Goal: Task Accomplishment & Management: Complete application form

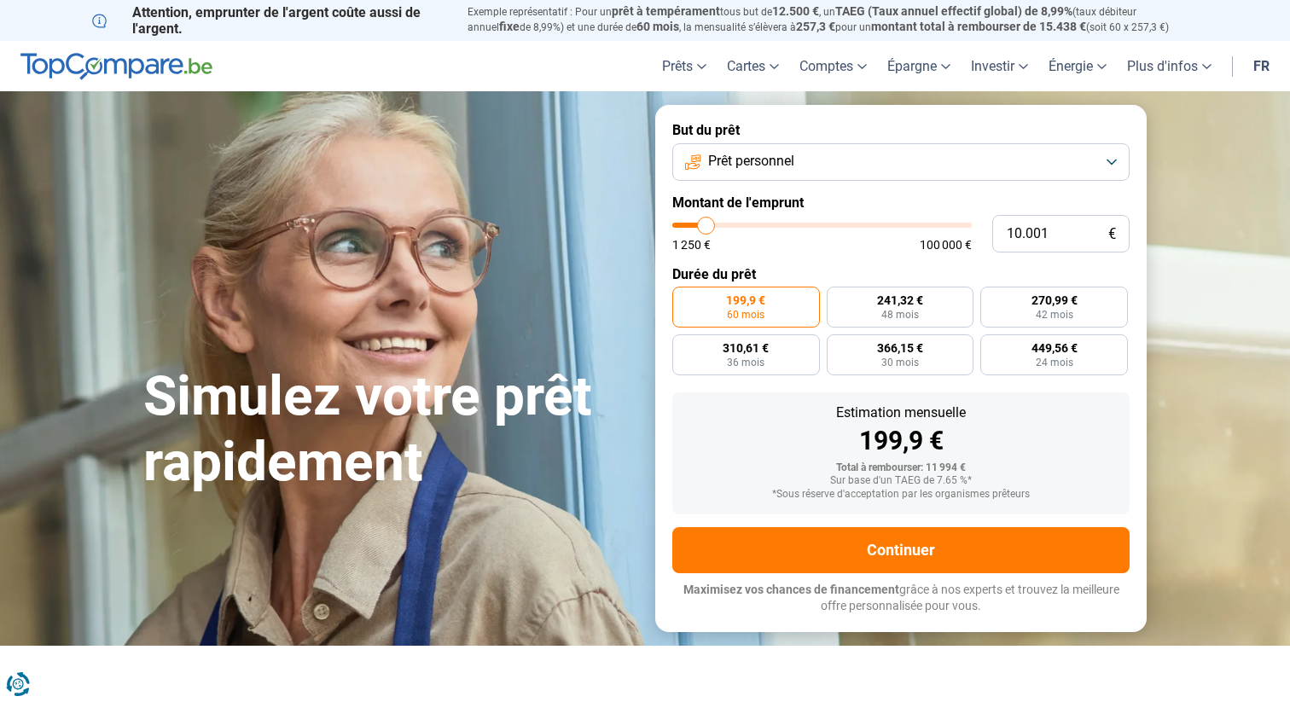
type input "15.500"
type input "15500"
type input "22.250"
type input "22250"
type input "30.500"
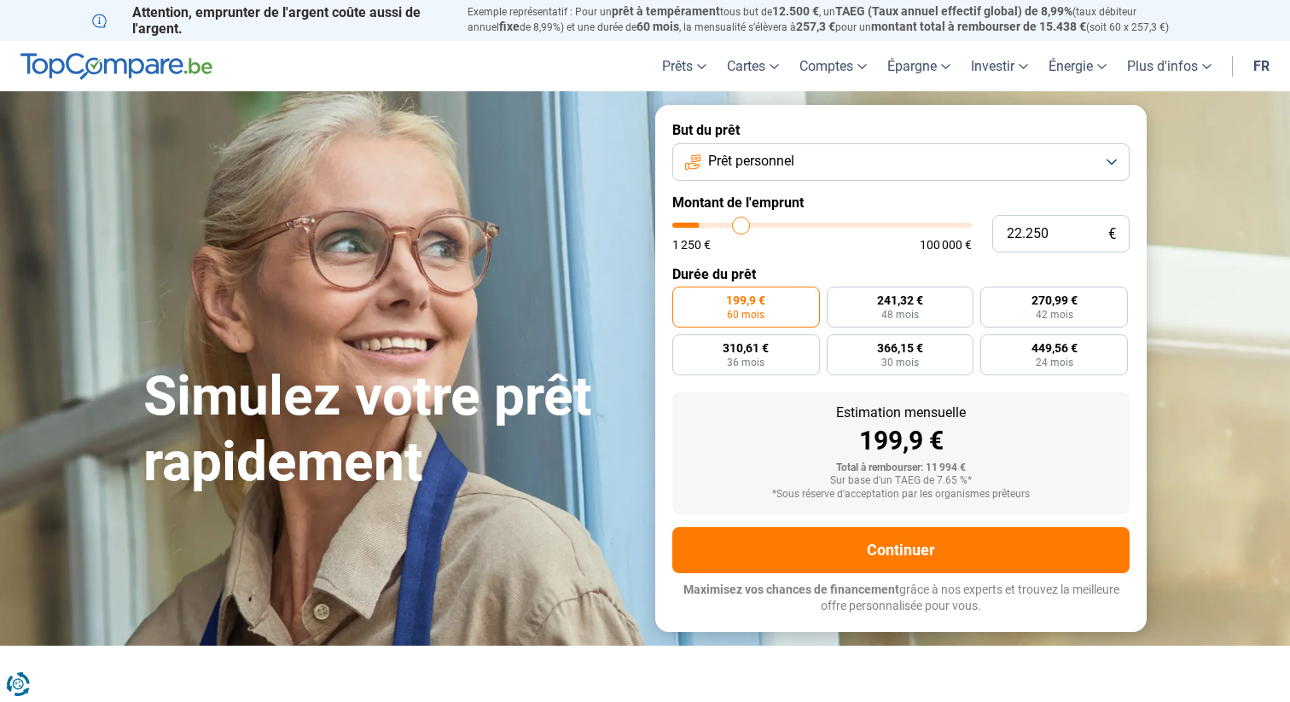
type input "30500"
type input "37.500"
type input "37500"
type input "44.500"
type input "44500"
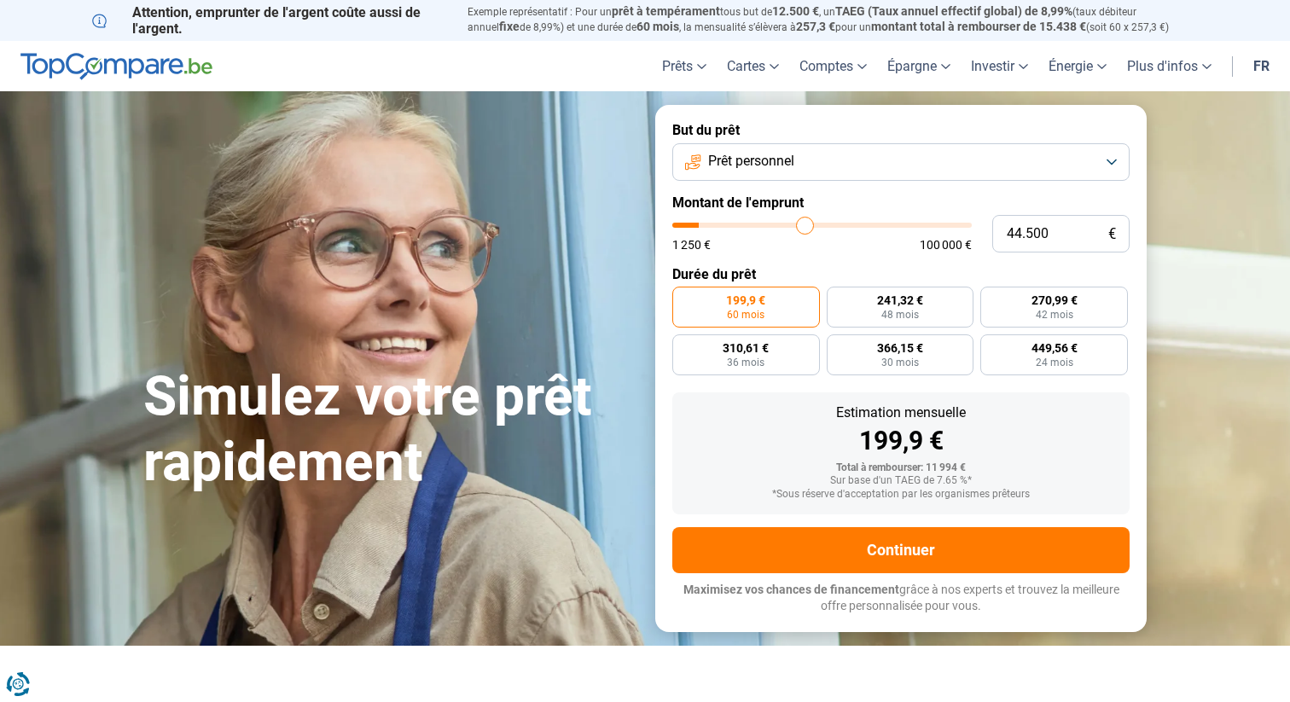
type input "48.750"
type input "48750"
type input "51.500"
type input "51500"
type input "52.750"
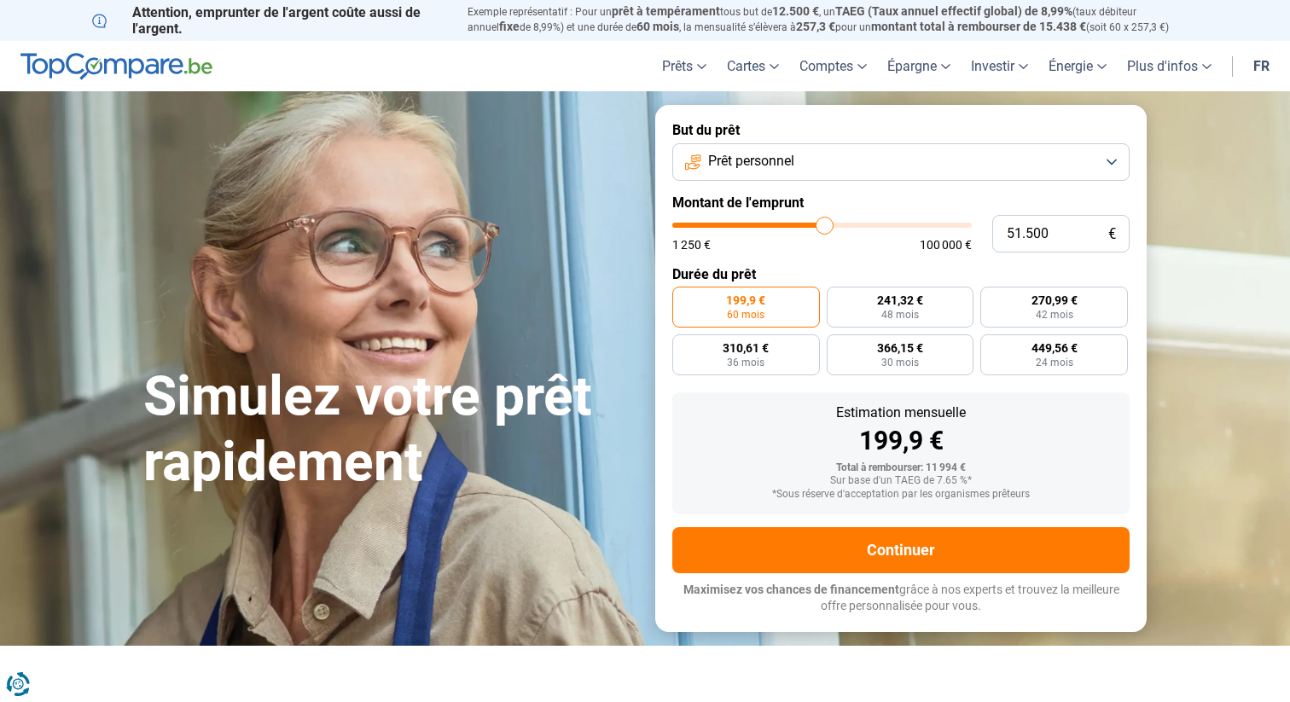
type input "52750"
type input "54.250"
type input "54250"
type input "55.500"
type input "55500"
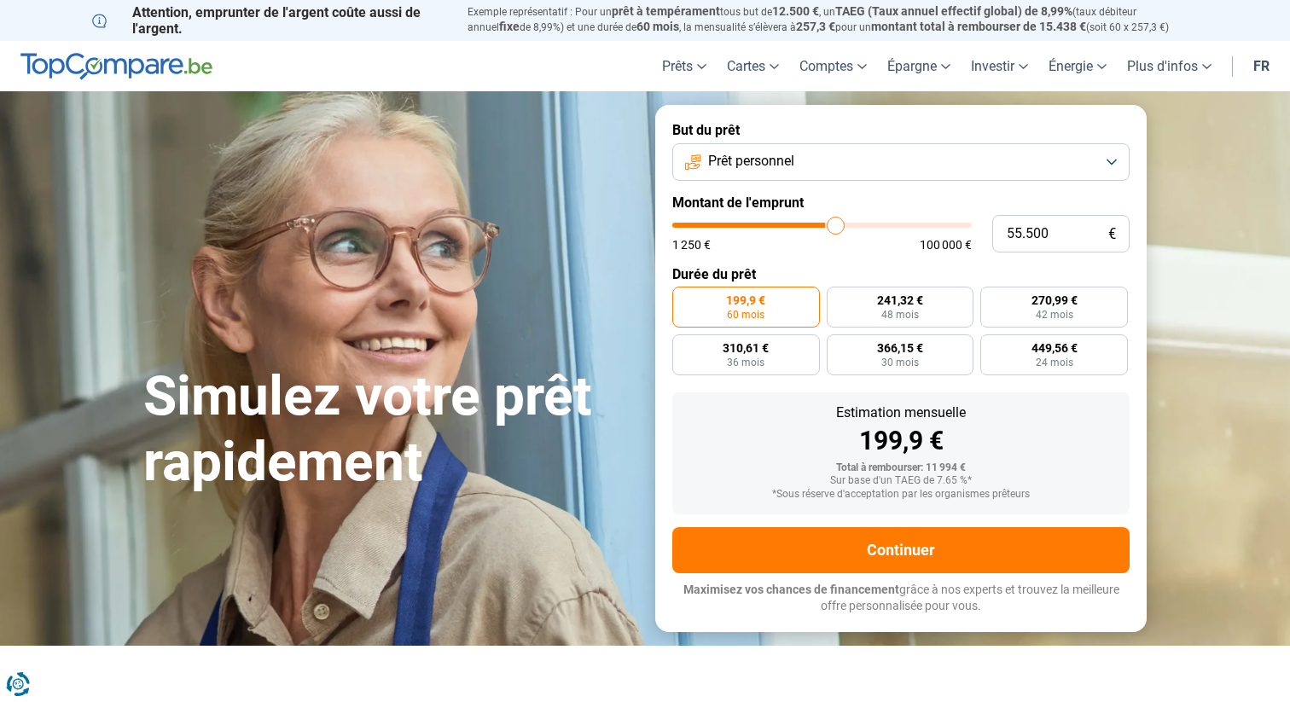
type input "56.000"
type input "56000"
type input "56.250"
type input "56250"
type input "56.750"
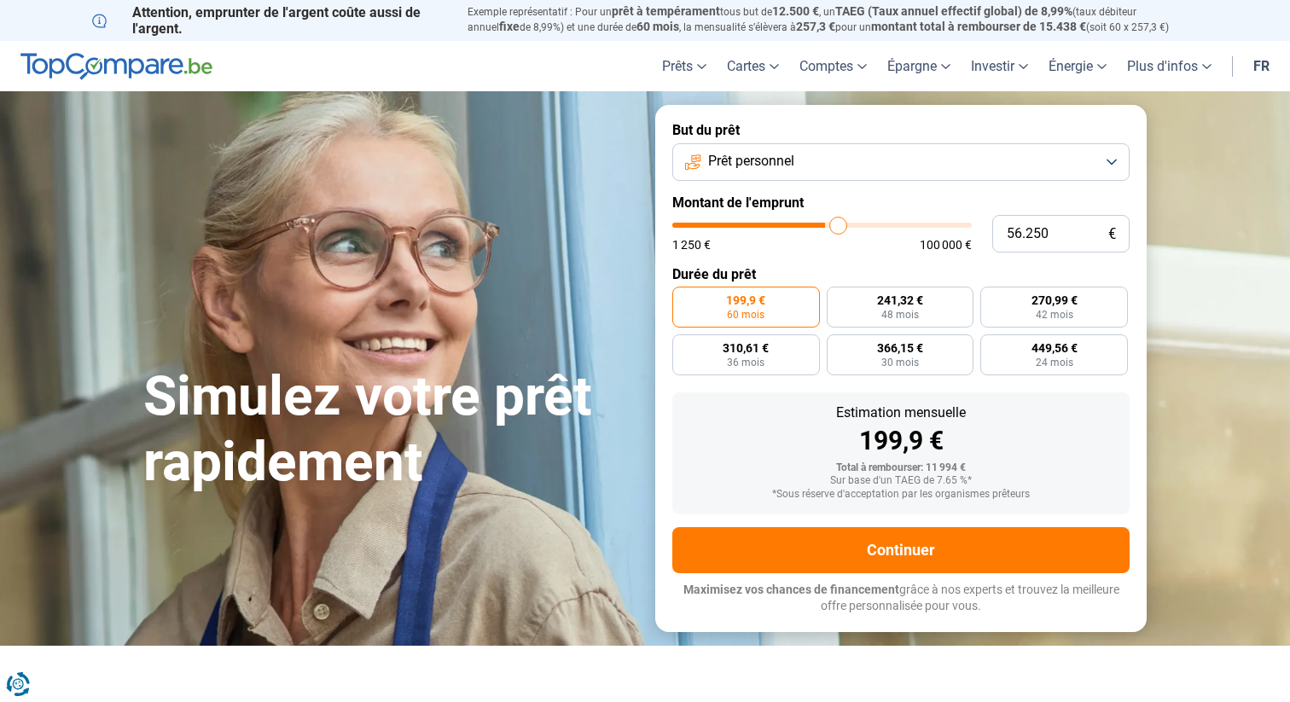
type input "56750"
type input "57.500"
type input "57500"
type input "59.000"
type input "59000"
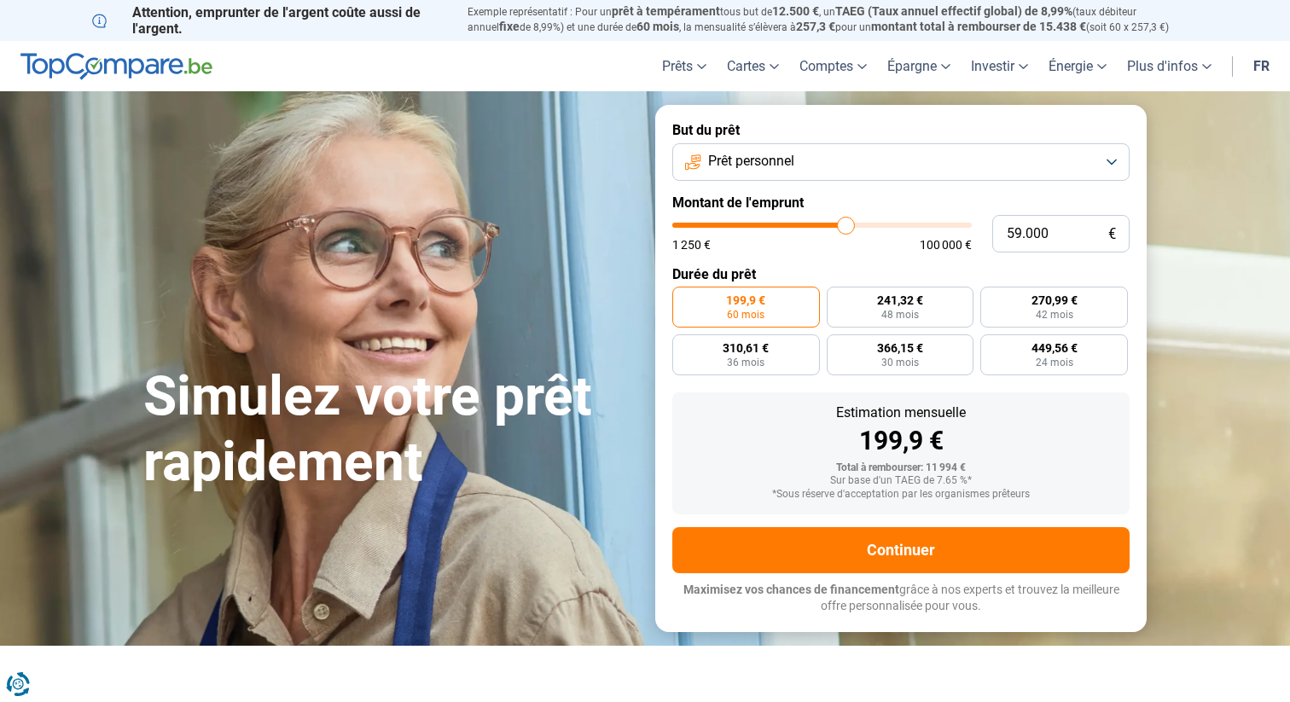
type input "60.500"
type input "60500"
type input "61.500"
type input "61500"
type input "62.750"
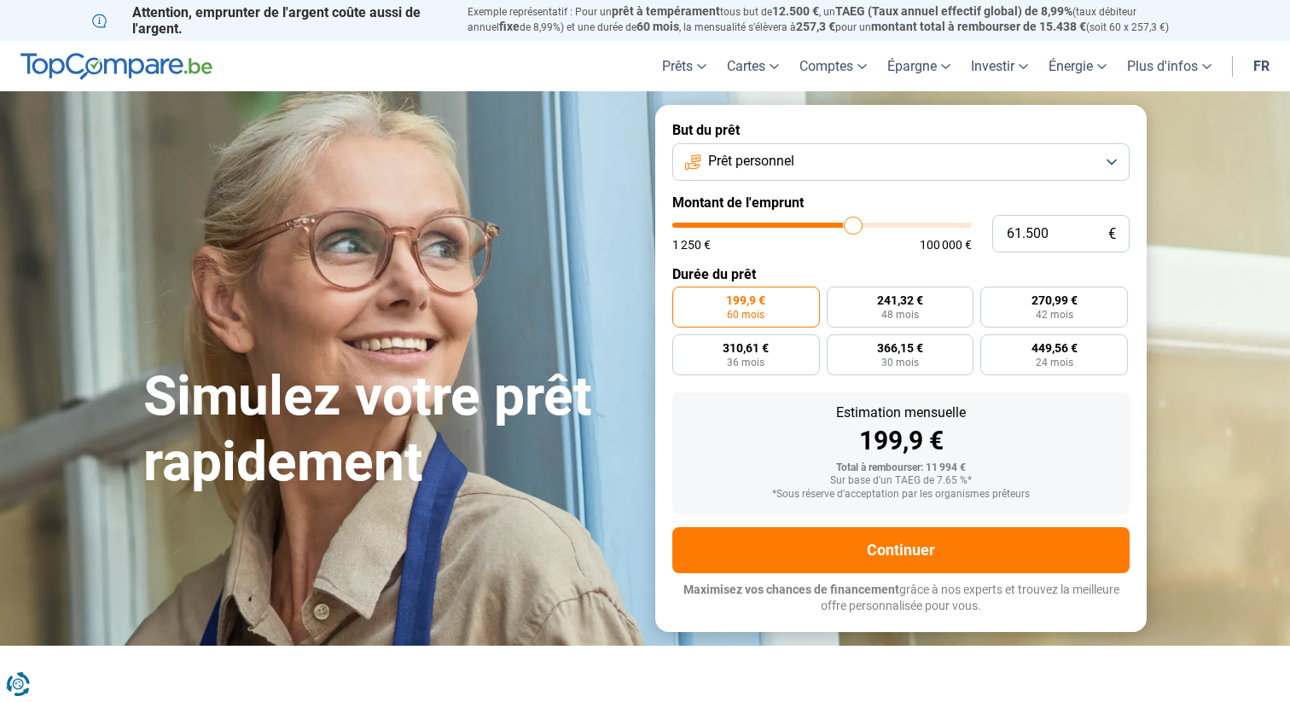
type input "62750"
type input "63.750"
type input "63750"
type input "64.250"
drag, startPoint x: 711, startPoint y: 224, endPoint x: 861, endPoint y: 223, distance: 150.1
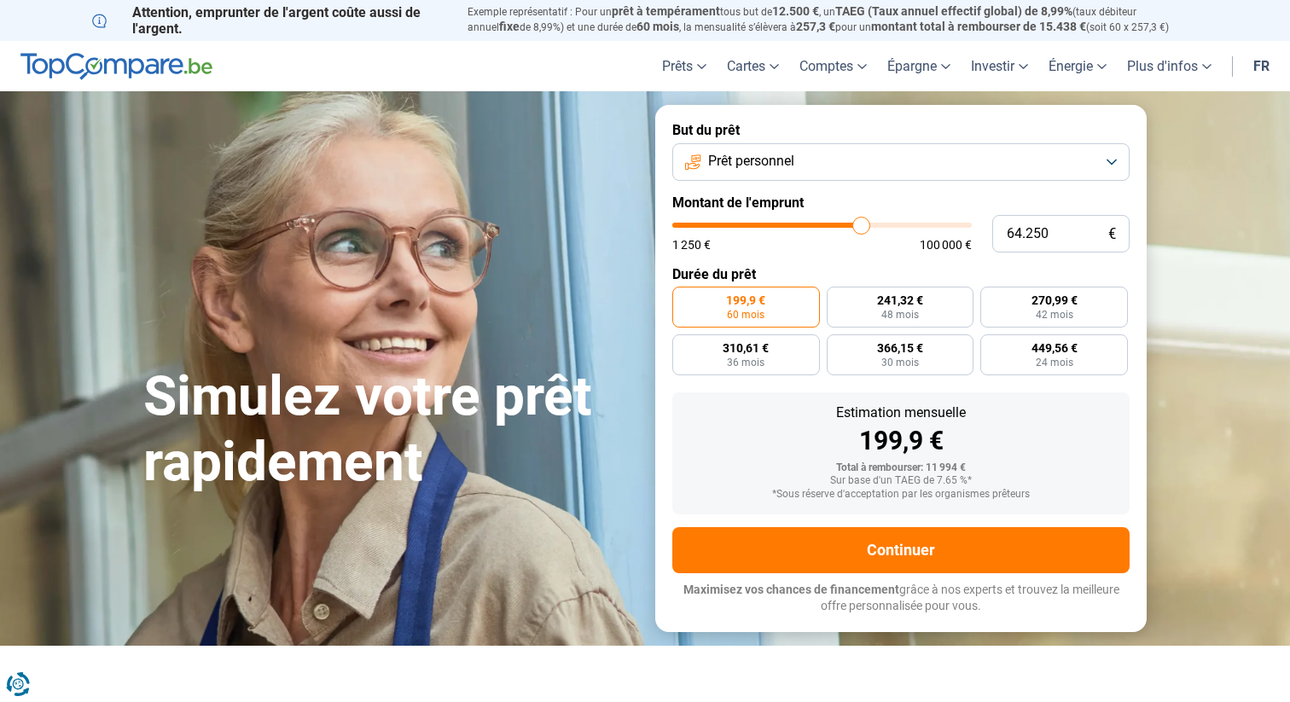
type input "64250"
click at [861, 223] on input "range" at bounding box center [821, 225] width 299 height 5
radio input "false"
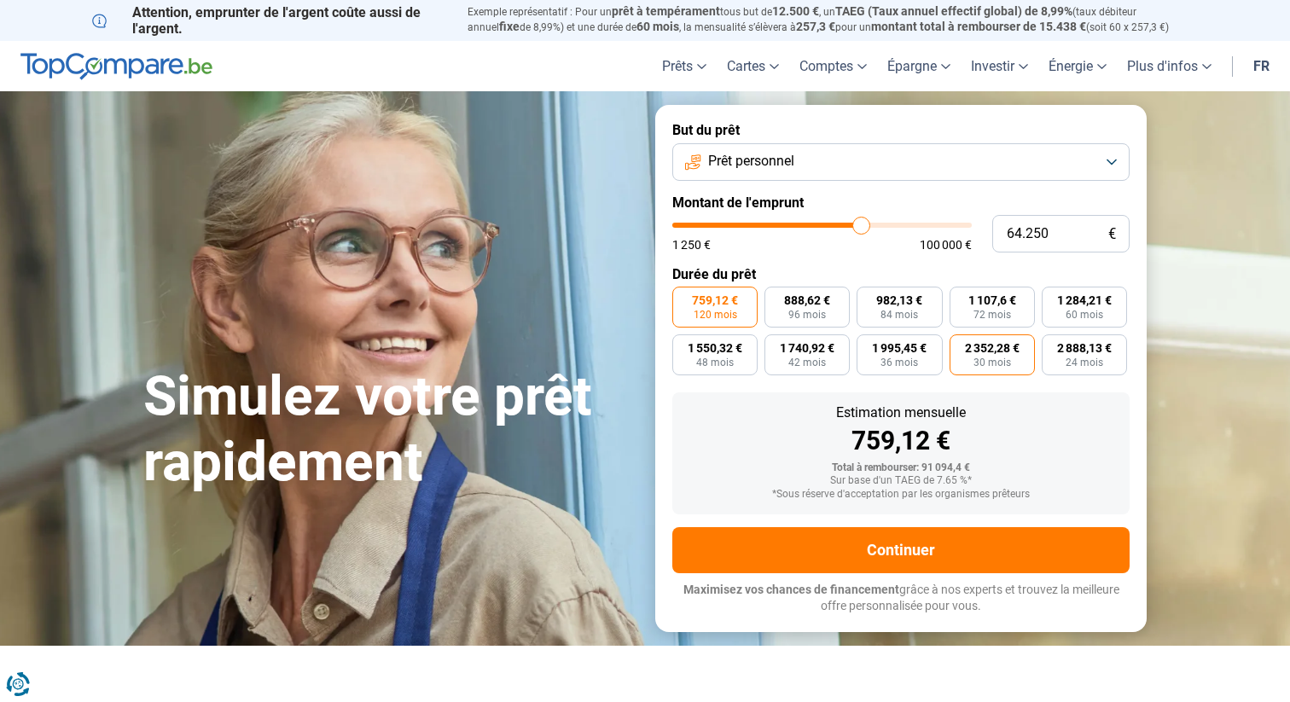
click at [960, 349] on label "2 352,28 € 30 mois" at bounding box center [991, 354] width 85 height 41
click at [960, 345] on input "2 352,28 € 30 mois" at bounding box center [954, 339] width 11 height 11
radio input "true"
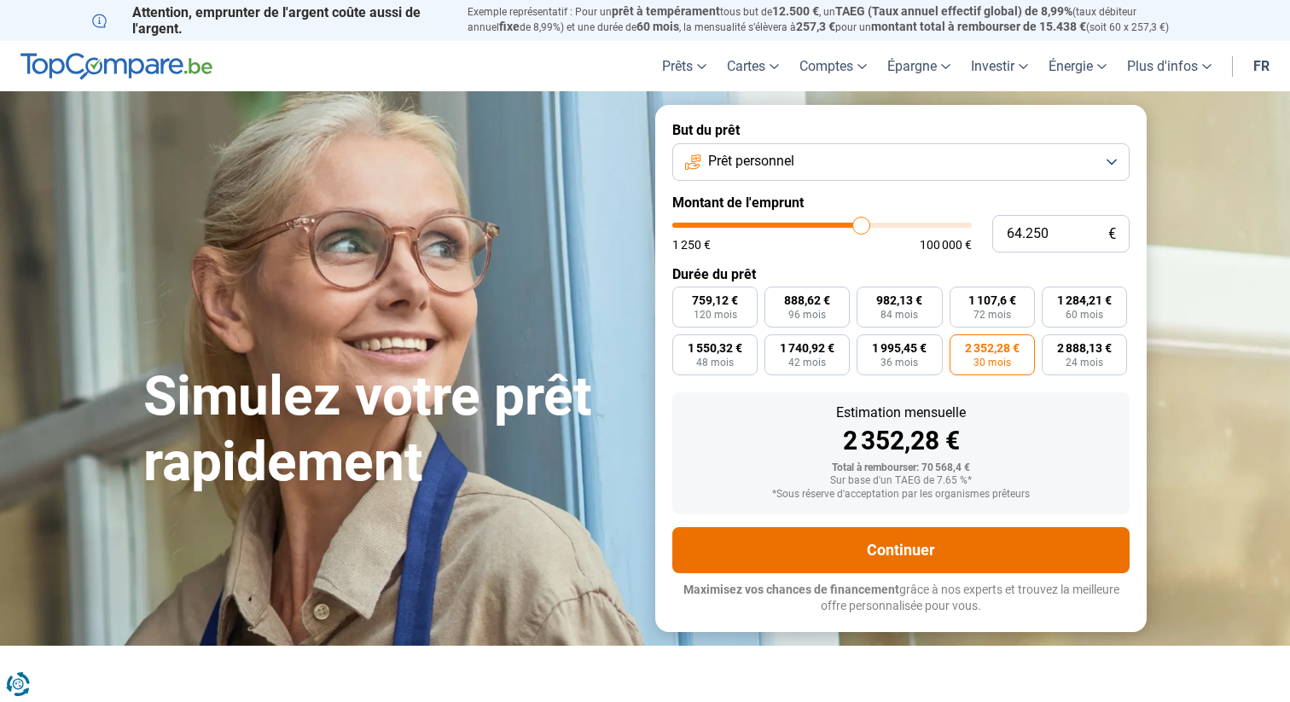
click at [888, 549] on button "Continuer" at bounding box center [900, 550] width 457 height 46
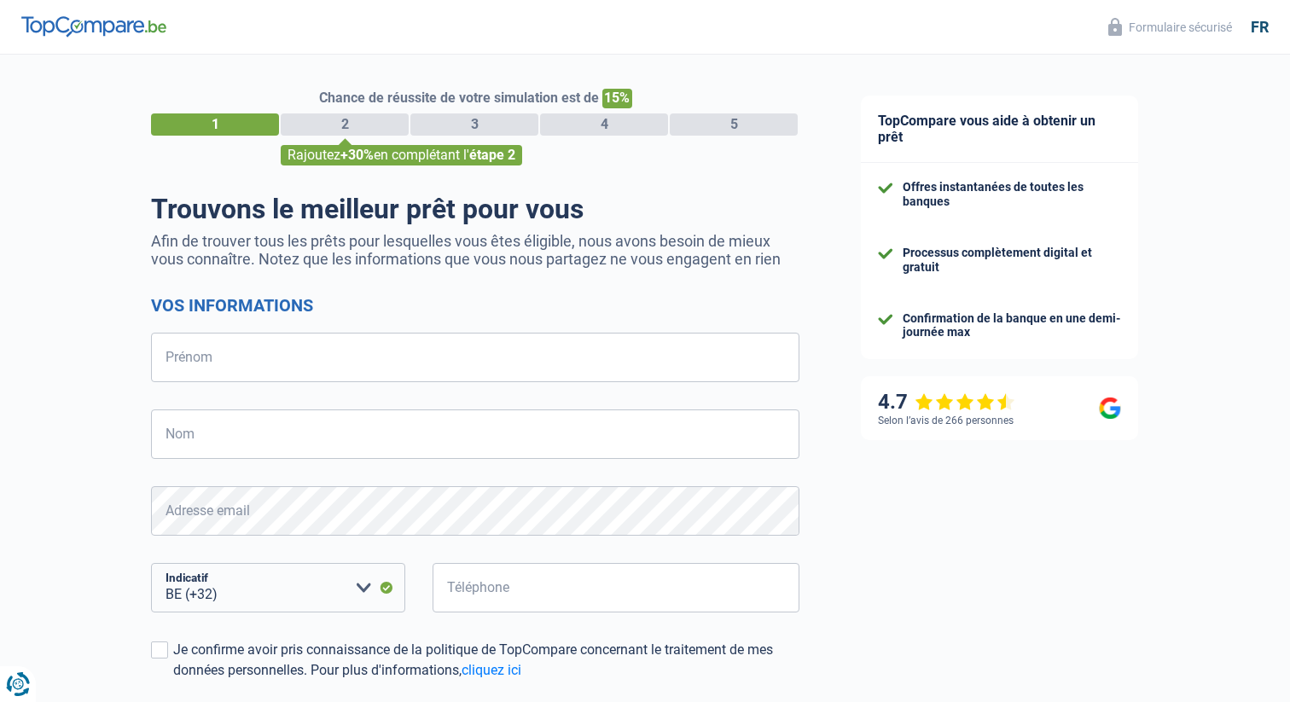
select select "32"
